Goal: Navigation & Orientation: Understand site structure

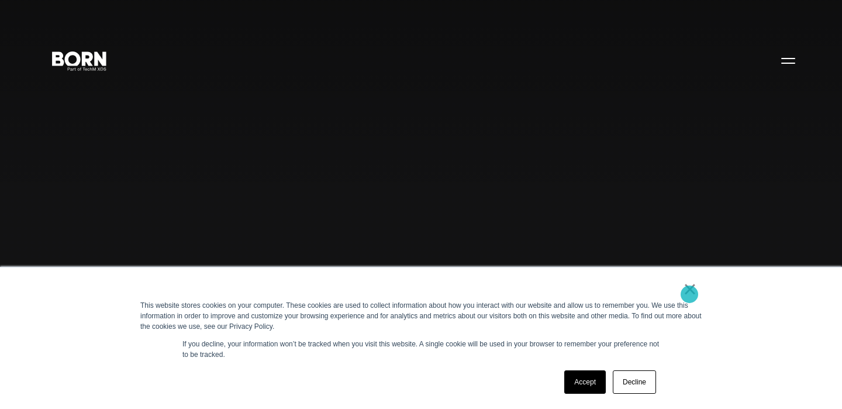
click at [689, 294] on link "×" at bounding box center [690, 289] width 14 height 11
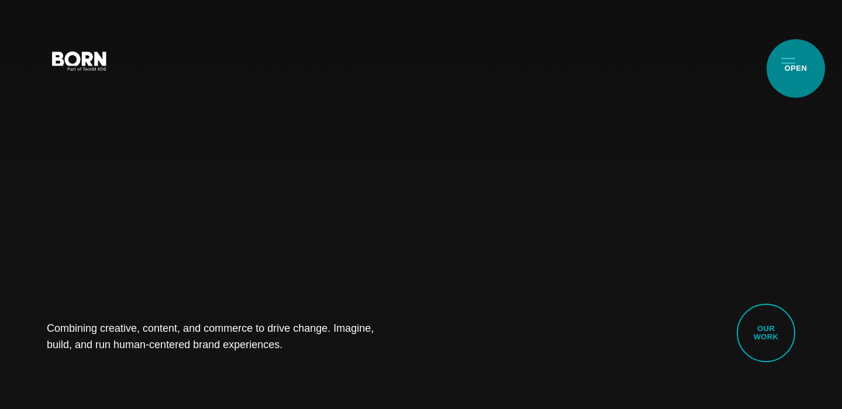
click at [791, 57] on button "Primary Menu" at bounding box center [788, 60] width 28 height 25
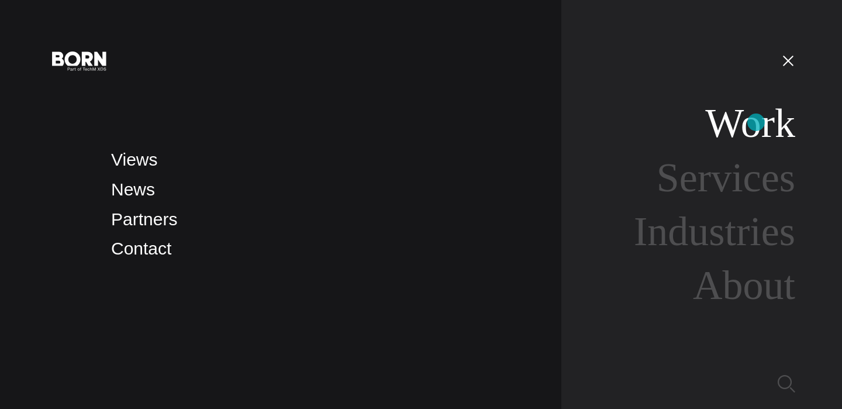
click at [756, 122] on link "Work" at bounding box center [750, 123] width 90 height 45
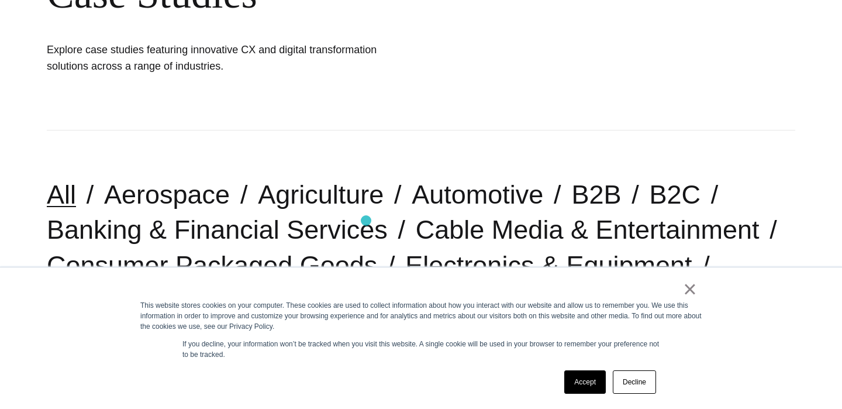
scroll to position [181, 0]
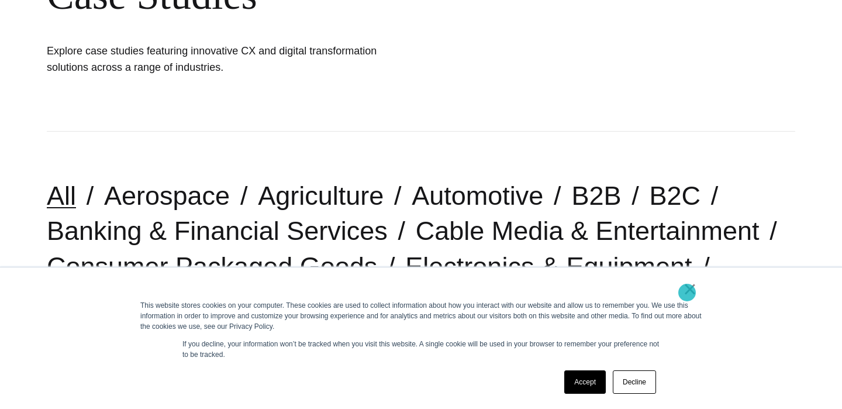
click at [687, 292] on link "×" at bounding box center [690, 289] width 14 height 11
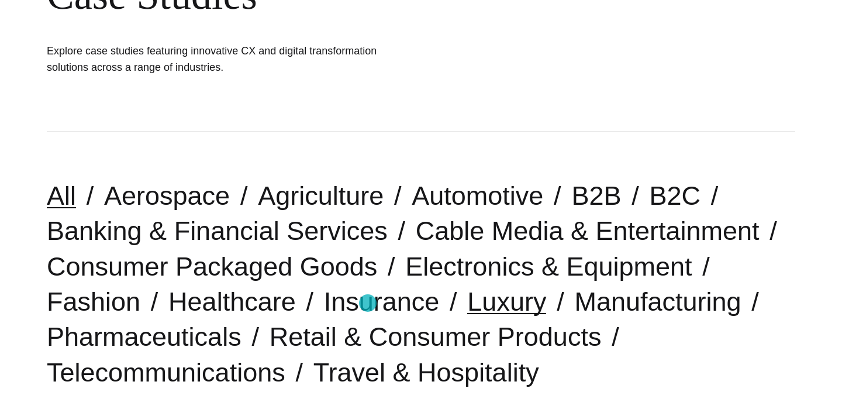
click at [467, 303] on link "Luxury" at bounding box center [506, 301] width 79 height 30
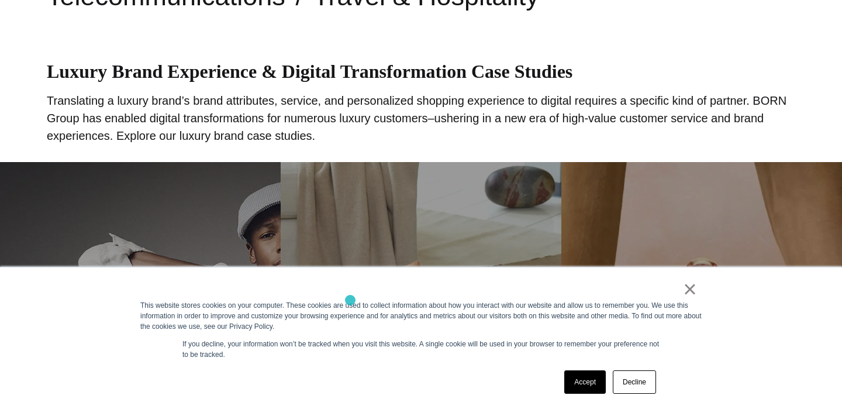
scroll to position [665, 0]
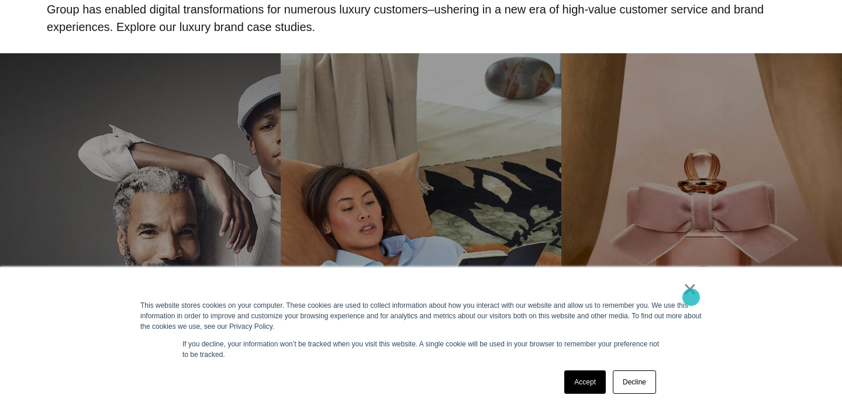
click at [691, 294] on link "×" at bounding box center [690, 289] width 14 height 11
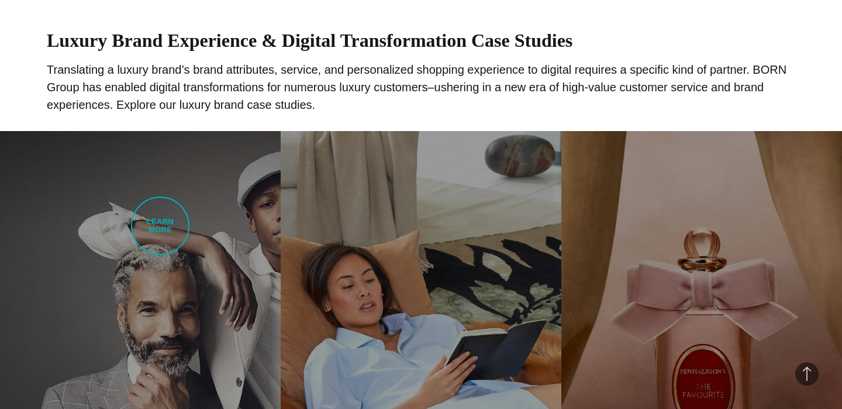
scroll to position [188, 0]
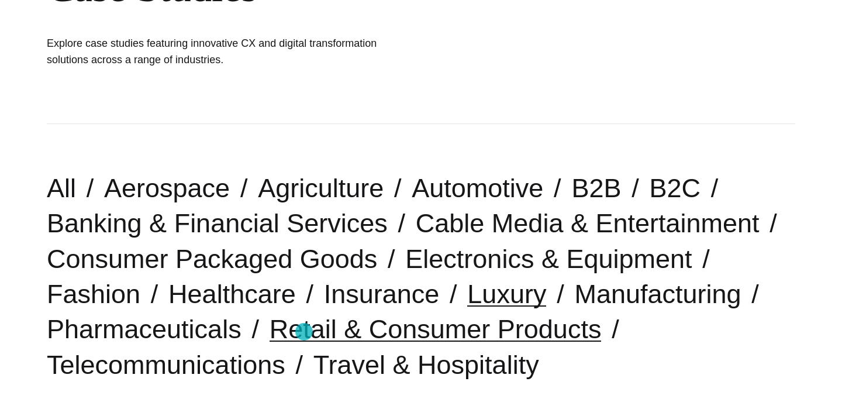
click at [304, 331] on link "Retail & Consumer Products" at bounding box center [435, 329] width 332 height 30
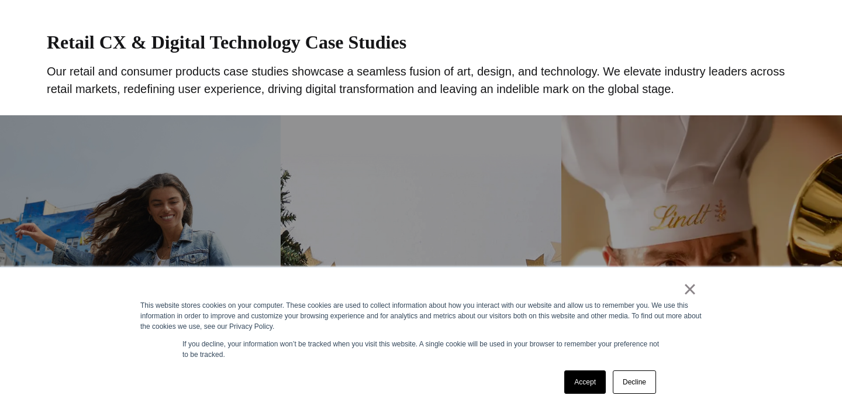
scroll to position [896, 0]
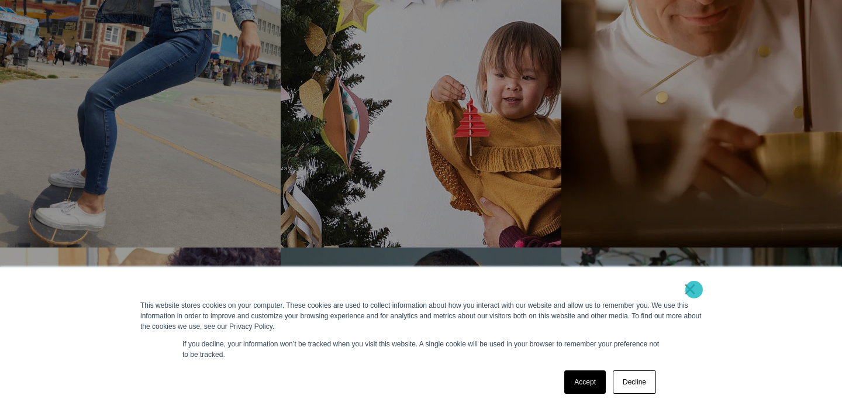
click at [693, 291] on link "×" at bounding box center [690, 289] width 14 height 11
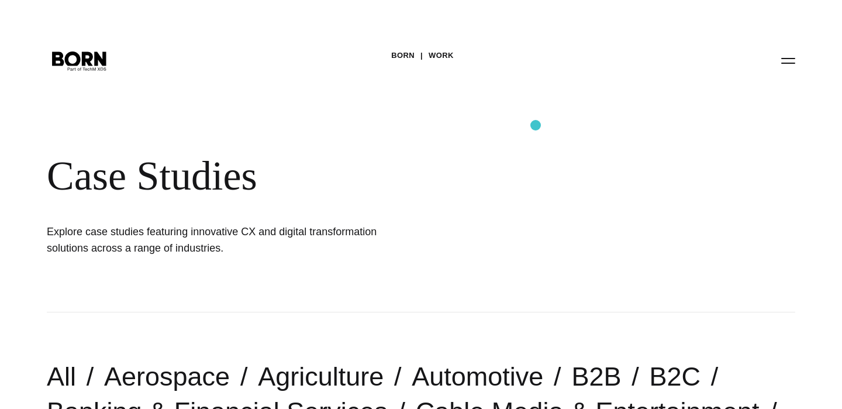
scroll to position [239, 0]
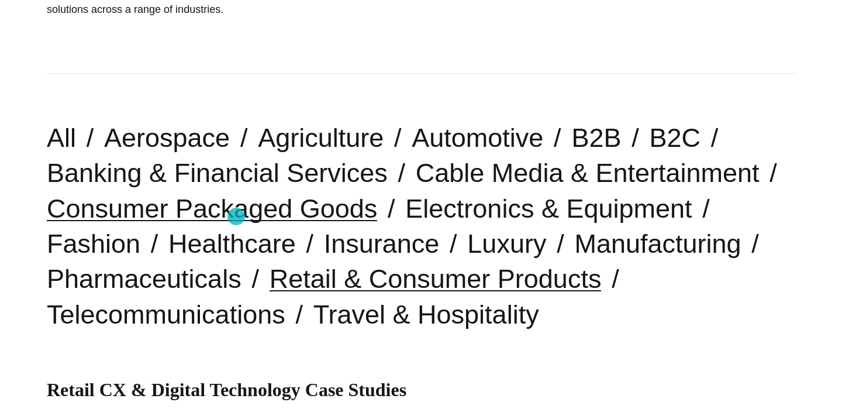
click at [236, 216] on link "Consumer Packaged Goods" at bounding box center [212, 208] width 330 height 30
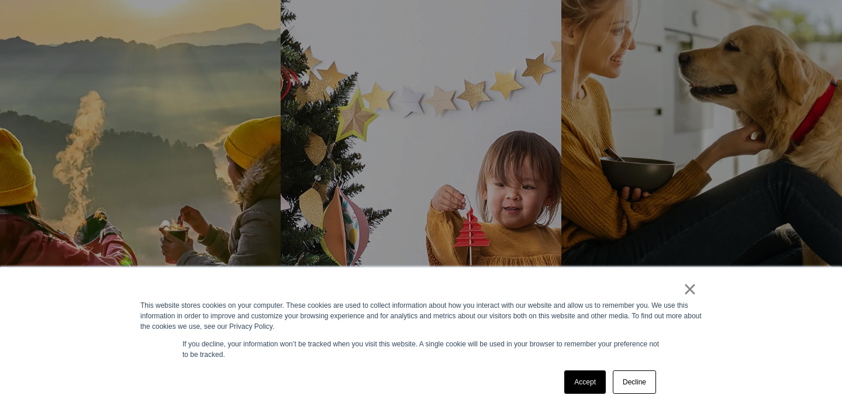
scroll to position [806, 0]
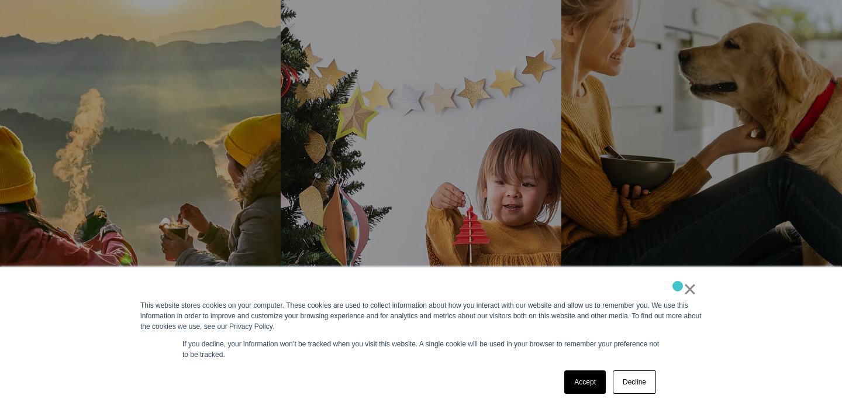
click at [678, 286] on div "×" at bounding box center [418, 292] width 557 height 16
click at [686, 294] on link "×" at bounding box center [690, 289] width 14 height 11
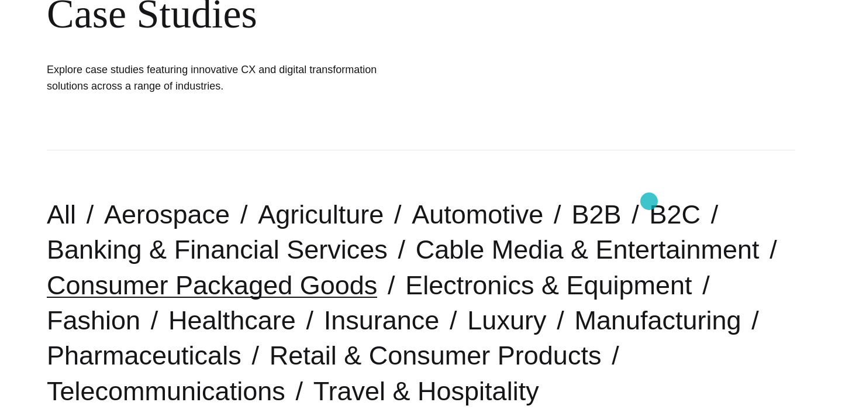
scroll to position [239, 0]
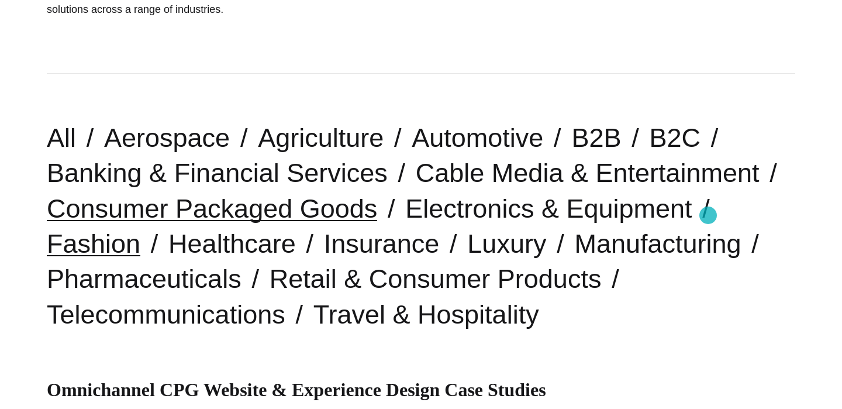
click at [140, 229] on link "Fashion" at bounding box center [94, 244] width 94 height 30
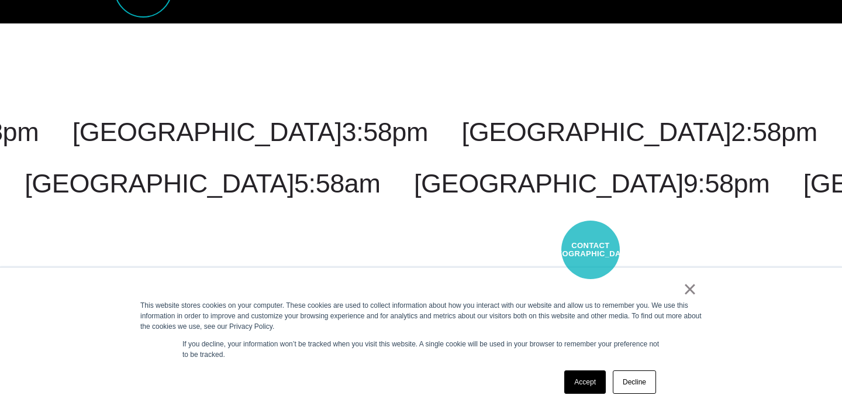
scroll to position [3008, 0]
